Goal: Information Seeking & Learning: Learn about a topic

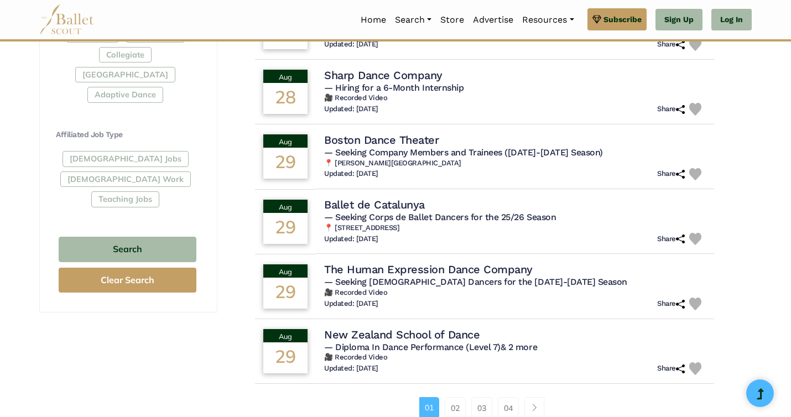
scroll to position [577, 0]
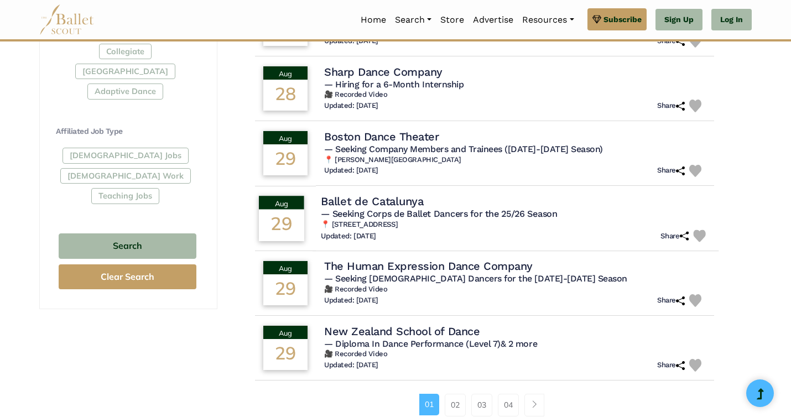
click at [306, 216] on td "[DATE]" at bounding box center [282, 218] width 62 height 66
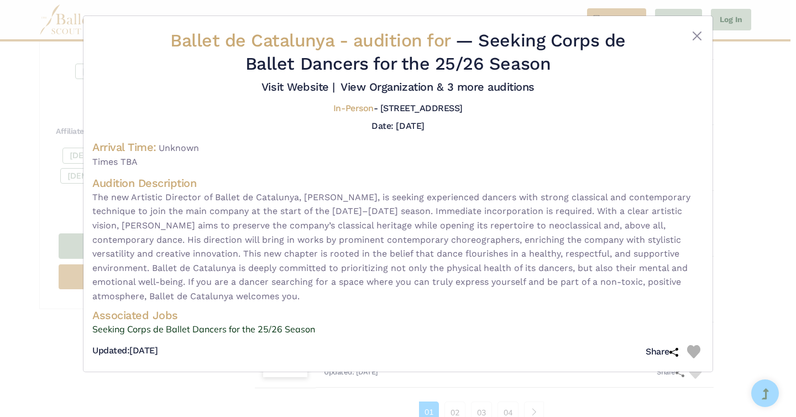
click at [77, 358] on div "Ballet de Catalunya - audition for — Seeking Corps de Ballet Dancers for the 25…" at bounding box center [398, 208] width 796 height 417
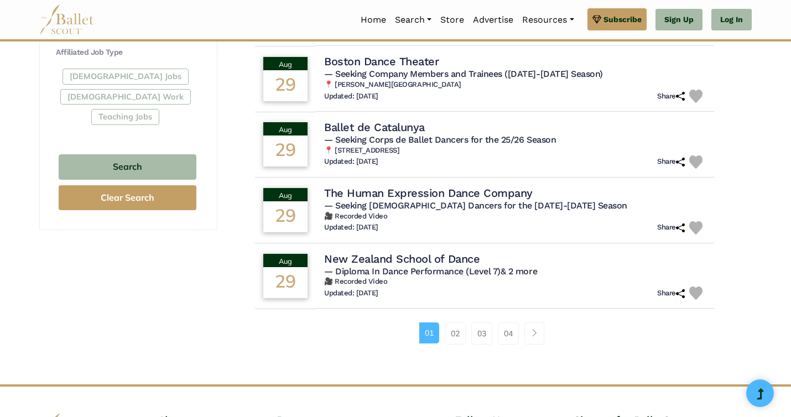
scroll to position [656, 0]
click at [454, 345] on link "02" at bounding box center [455, 334] width 21 height 22
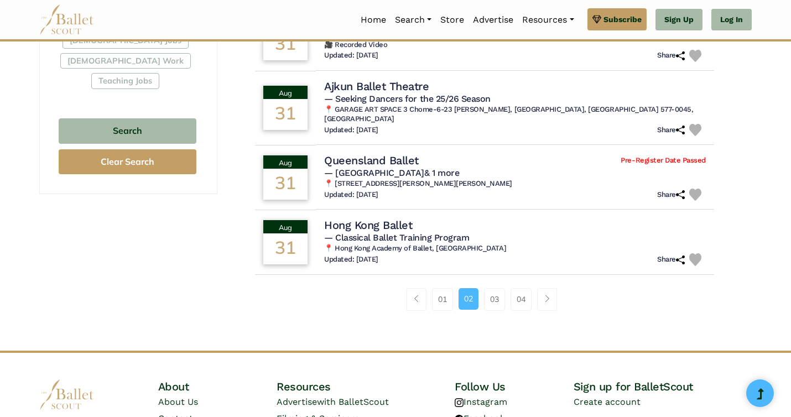
scroll to position [693, 0]
click at [490, 290] on link "03" at bounding box center [494, 299] width 21 height 22
